Goal: Task Accomplishment & Management: Use online tool/utility

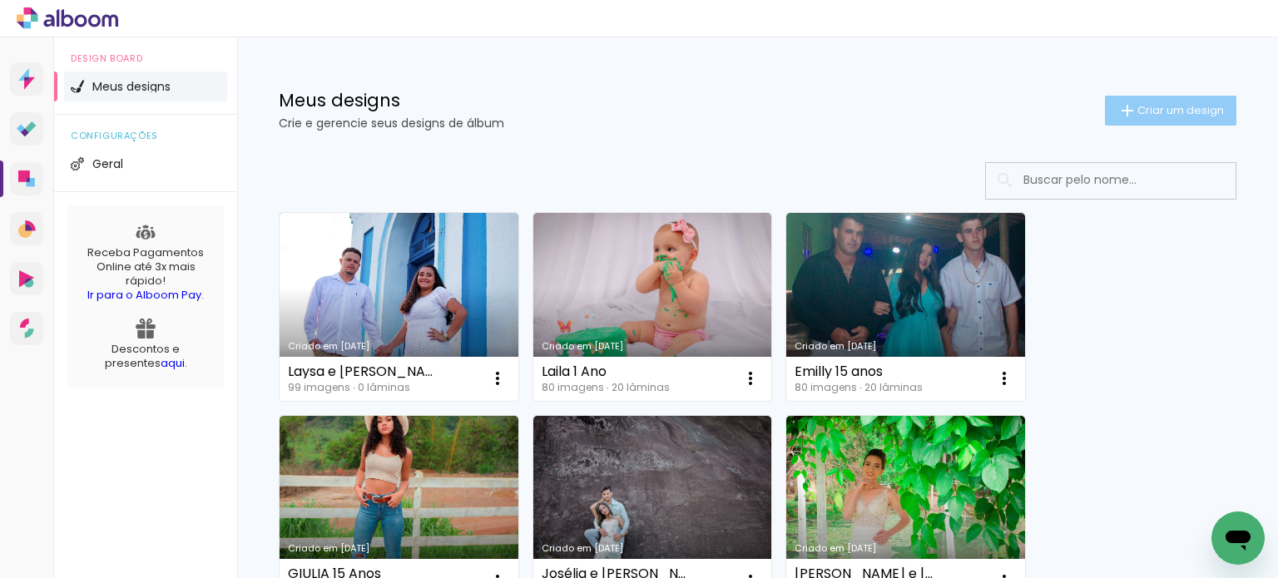
click at [1185, 110] on span "Criar um design" at bounding box center [1181, 110] width 87 height 11
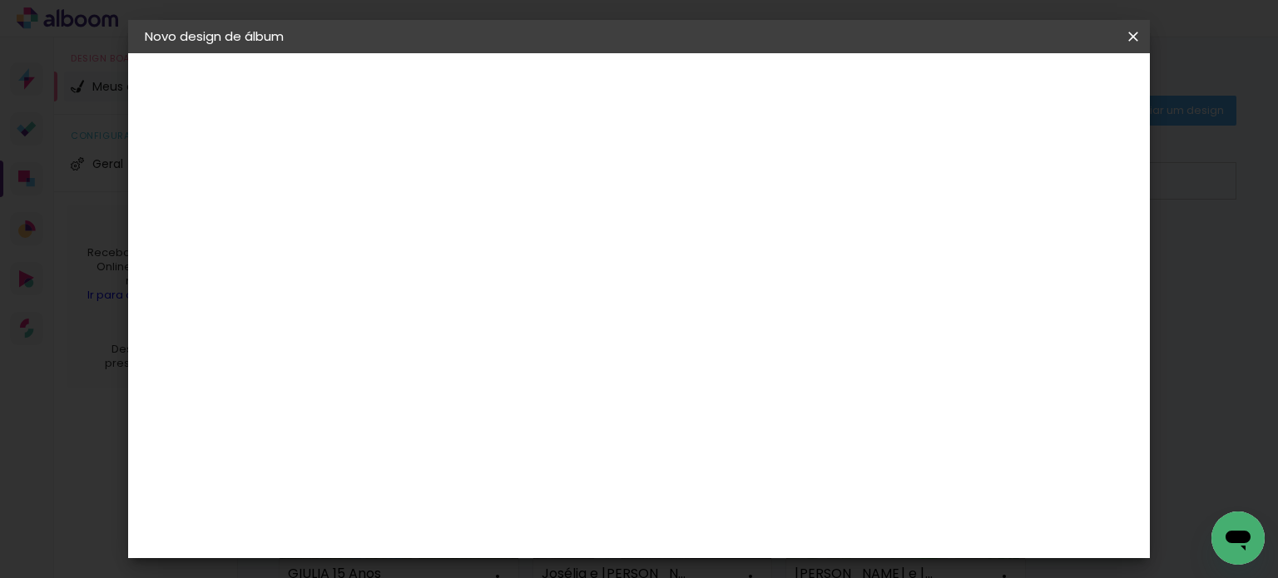
click at [417, 218] on input at bounding box center [417, 224] width 0 height 26
type input "Rihana 15 anos"
type paper-input "Rihana 15 anos"
click at [0, 0] on slot "Avançar" at bounding box center [0, 0] width 0 height 0
click at [543, 312] on input at bounding box center [459, 316] width 168 height 21
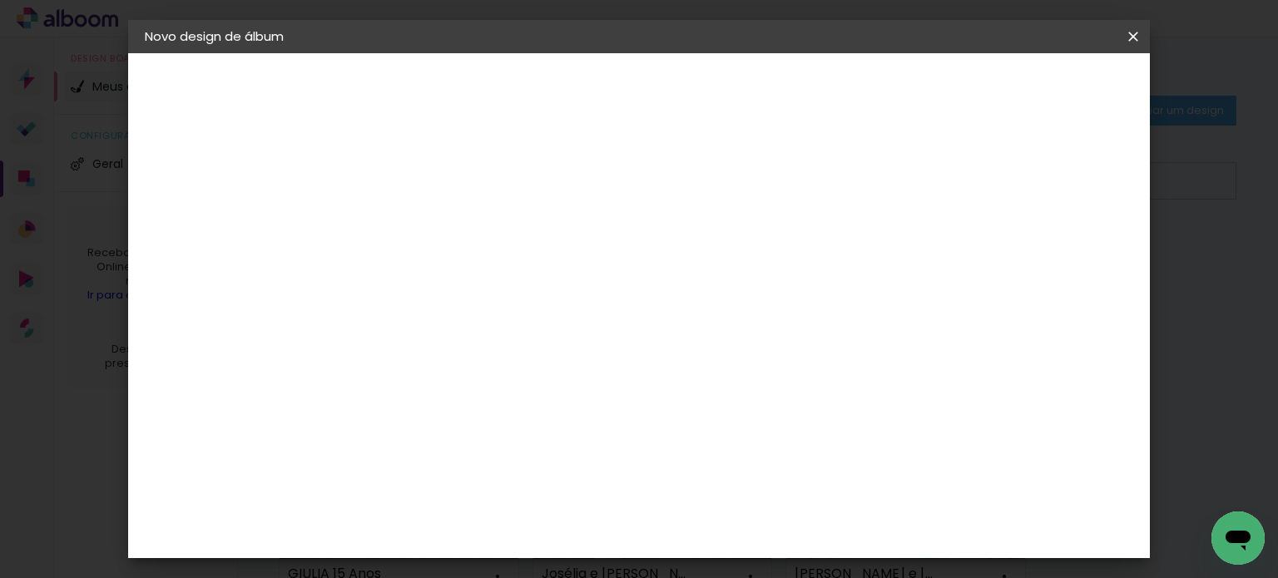
type input "lui"
type paper-input "lui"
click at [441, 378] on div "[PERSON_NAME]" at bounding box center [460, 375] width 111 height 13
click at [441, 377] on div "[PERSON_NAME]" at bounding box center [460, 375] width 111 height 13
click at [498, 365] on paper-item "[PERSON_NAME]" at bounding box center [447, 376] width 156 height 37
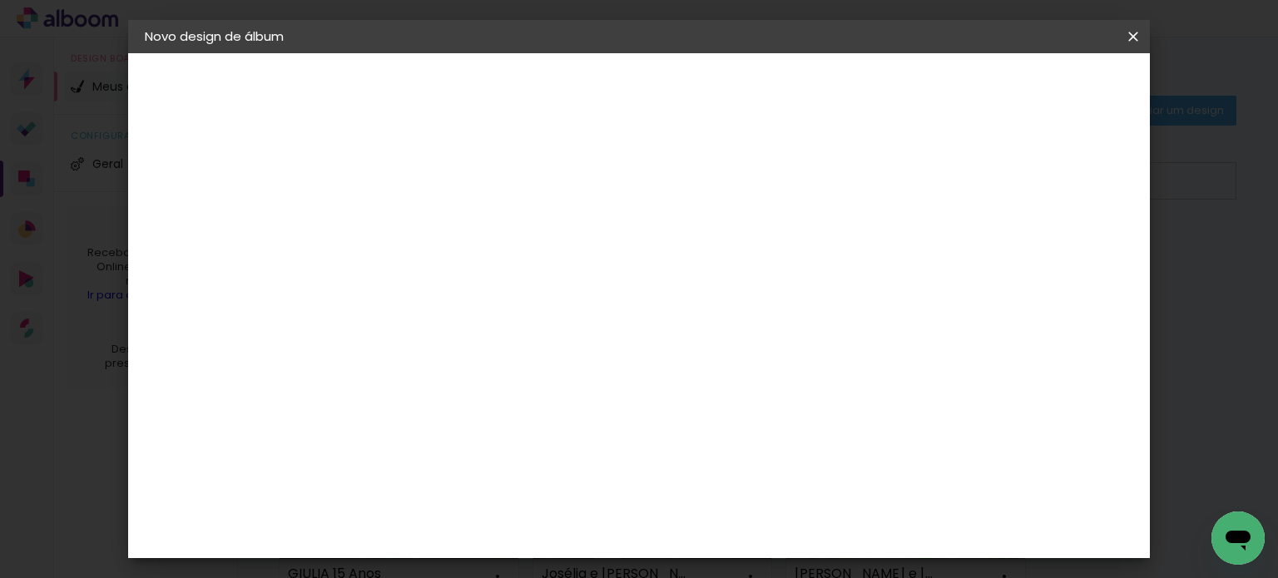
click at [519, 312] on input "lui" at bounding box center [447, 316] width 144 height 21
click at [0, 0] on slot "Avançar" at bounding box center [0, 0] width 0 height 0
click at [482, 277] on input "text" at bounding box center [449, 290] width 65 height 26
click at [754, 265] on paper-item "Encadernados" at bounding box center [747, 276] width 333 height 33
type input "Encadernados"
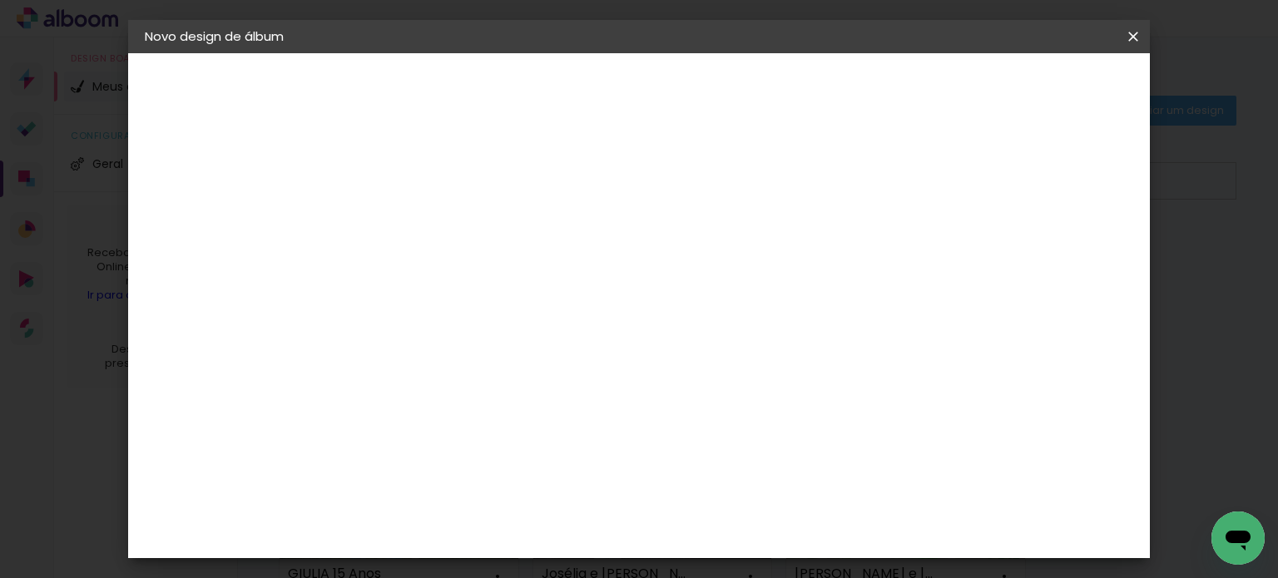
click at [529, 392] on span "20 x 50" at bounding box center [490, 402] width 77 height 34
click at [688, 100] on paper-button "Avançar" at bounding box center [648, 88] width 82 height 28
click at [906, 99] on paper-button "Iniciar design" at bounding box center [851, 88] width 109 height 28
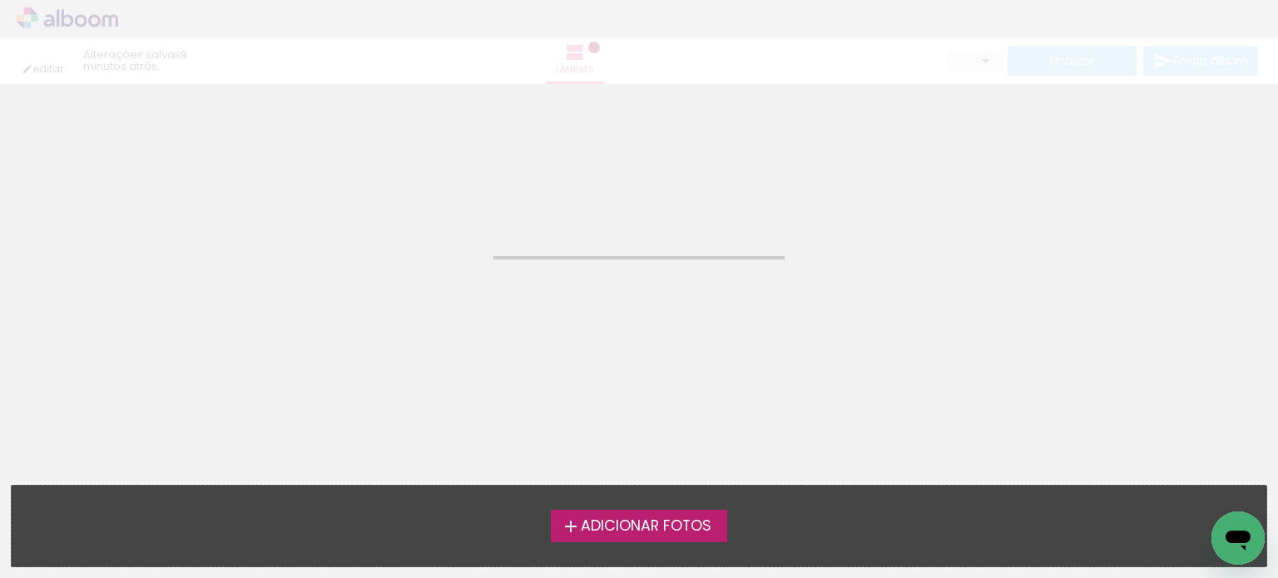
click at [652, 533] on span "Adicionar Fotos" at bounding box center [646, 526] width 131 height 15
click at [0, 0] on input "file" at bounding box center [0, 0] width 0 height 0
